Goal: Transaction & Acquisition: Obtain resource

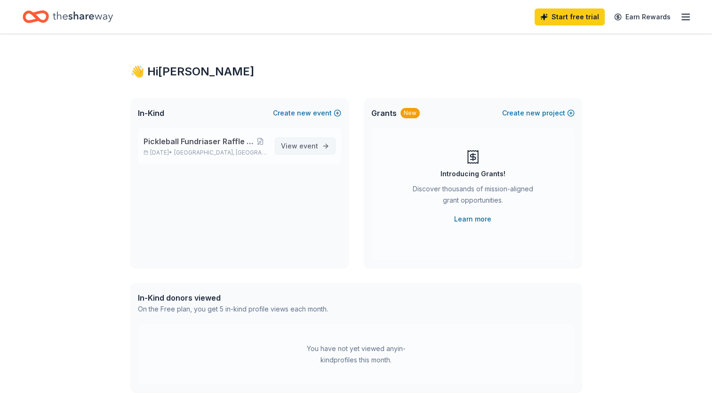
click at [305, 149] on span "event" at bounding box center [308, 146] width 19 height 8
click at [307, 142] on span "event" at bounding box center [308, 146] width 19 height 8
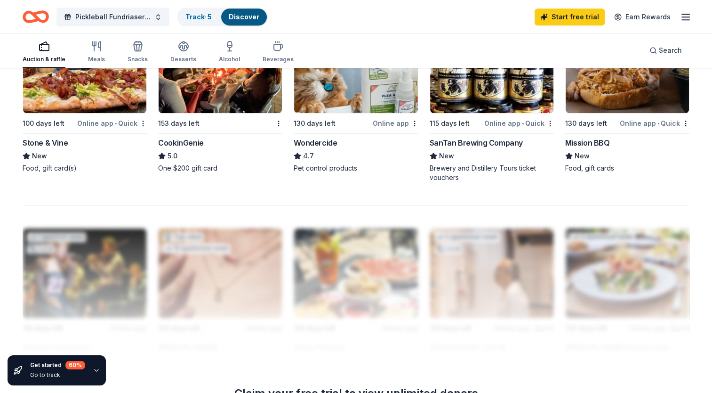
scroll to position [554, 0]
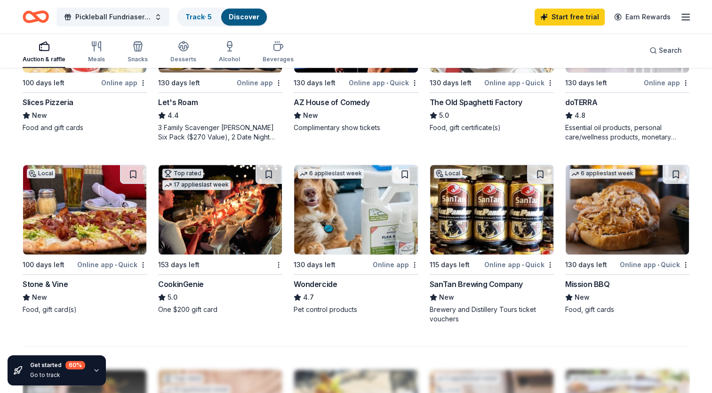
click at [380, 226] on img at bounding box center [355, 209] width 123 height 89
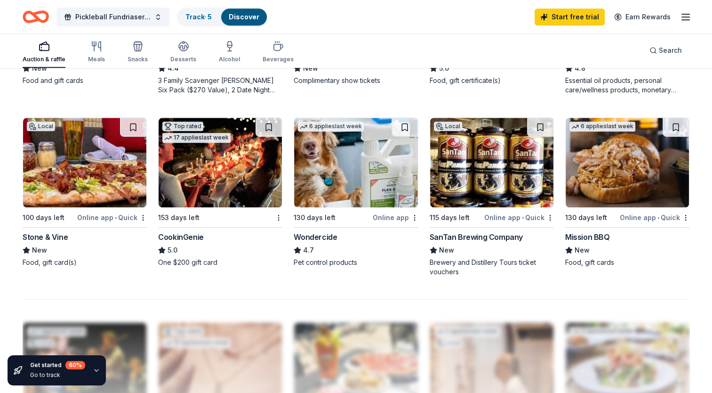
scroll to position [599, 0]
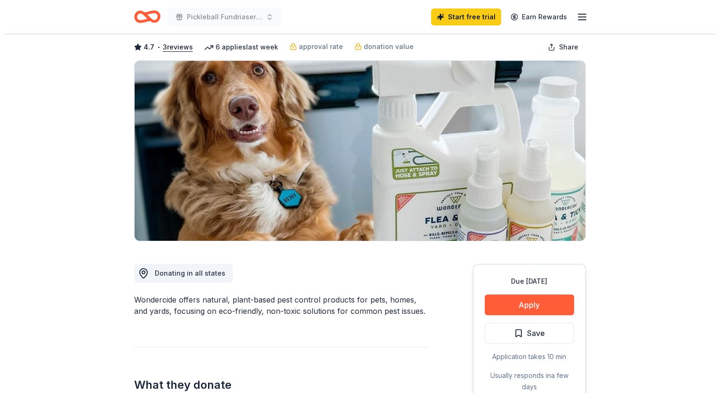
scroll to position [94, 0]
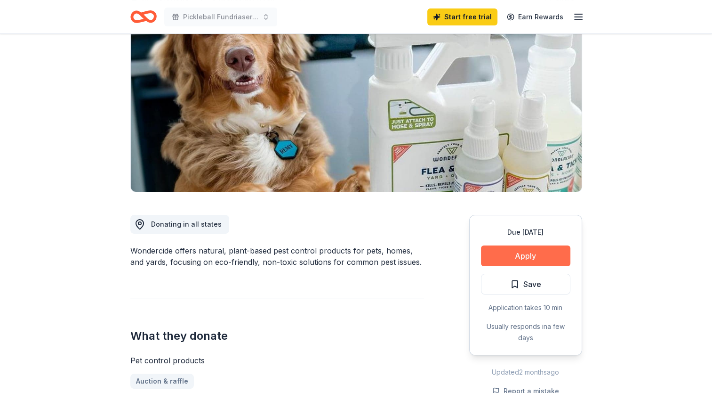
click at [517, 265] on button "Apply" at bounding box center [525, 255] width 89 height 21
